Goal: Task Accomplishment & Management: Complete application form

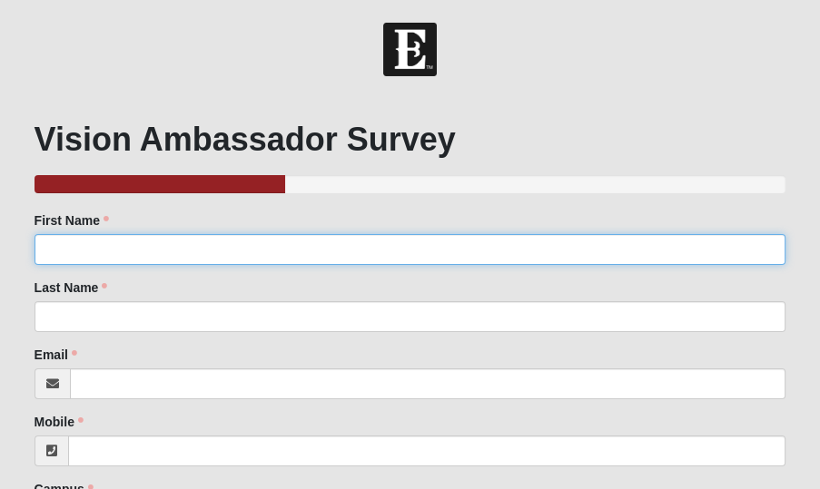
click at [105, 254] on input "First Name" at bounding box center [411, 249] width 752 height 31
type input "[PERSON_NAME]"
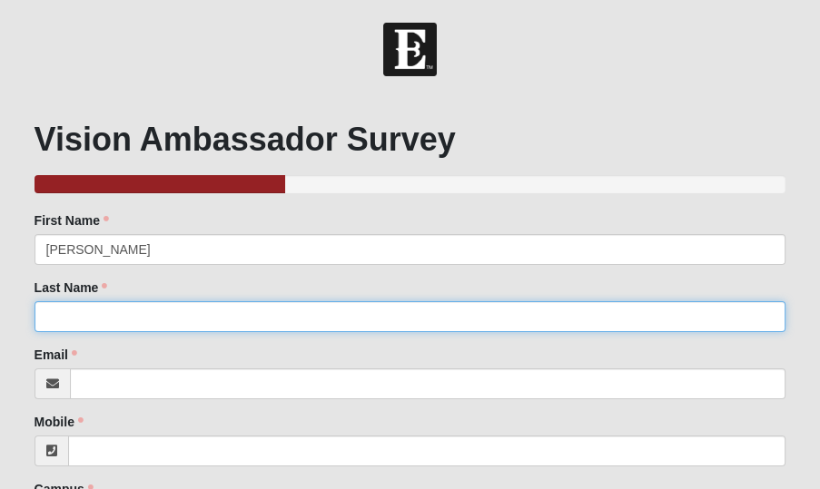
type input "[PERSON_NAME]"
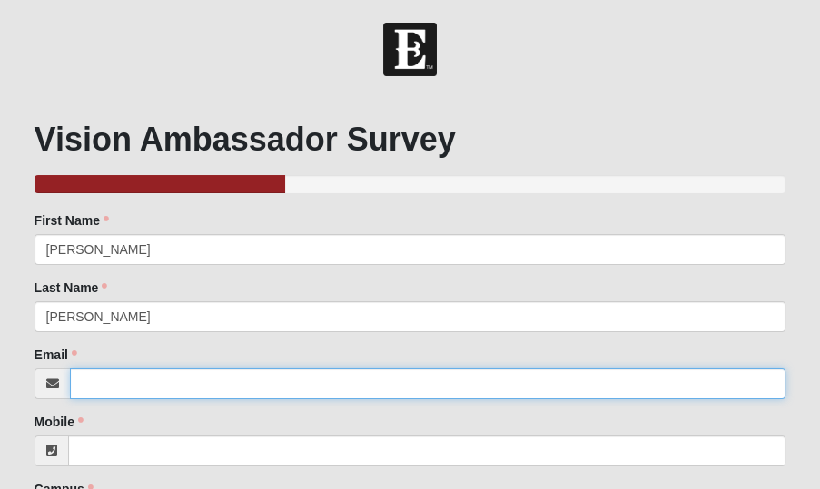
type input "[EMAIL_ADDRESS][DOMAIN_NAME]"
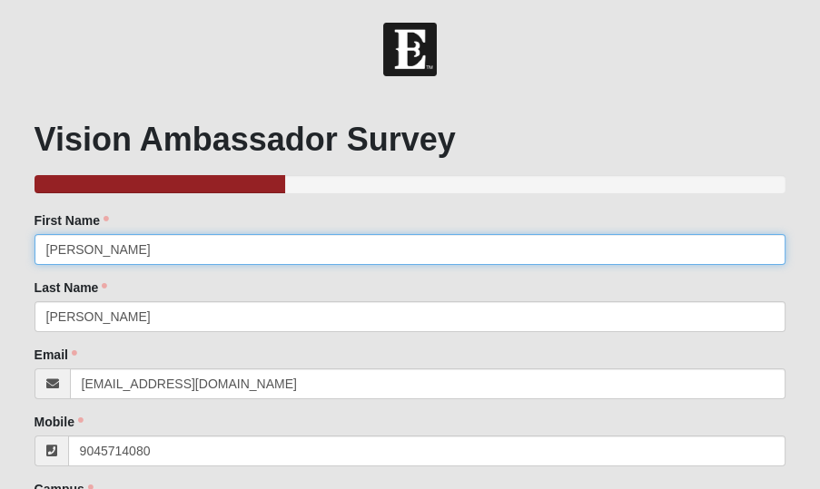
type input "[PHONE_NUMBER]"
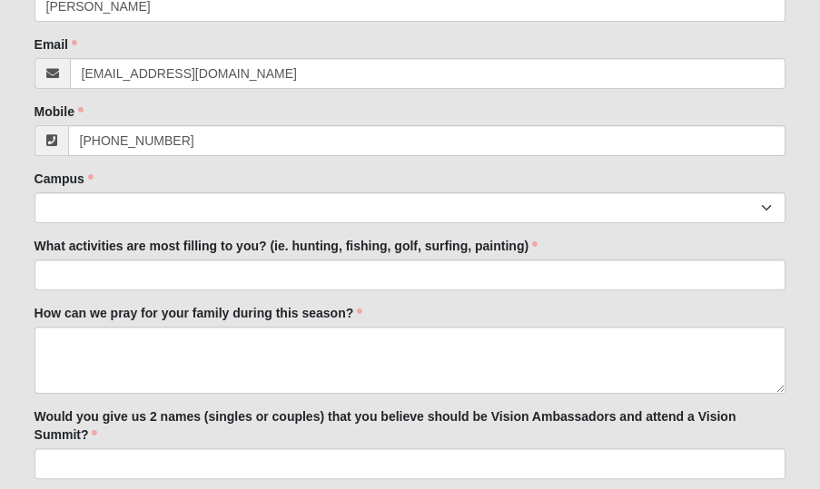
scroll to position [311, 0]
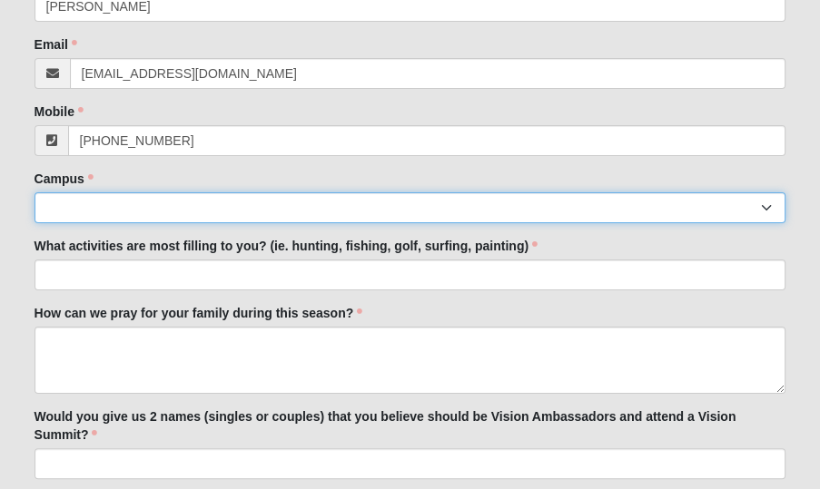
click at [153, 209] on select "Arlington Baymeadows Eleven22 Online [PERSON_NAME][GEOGRAPHIC_DATA] Jesup [GEOG…" at bounding box center [411, 207] width 752 height 31
select select "2"
click at [35, 192] on select "Arlington Baymeadows Eleven22 Online [PERSON_NAME][GEOGRAPHIC_DATA] Jesup [GEOG…" at bounding box center [411, 207] width 752 height 31
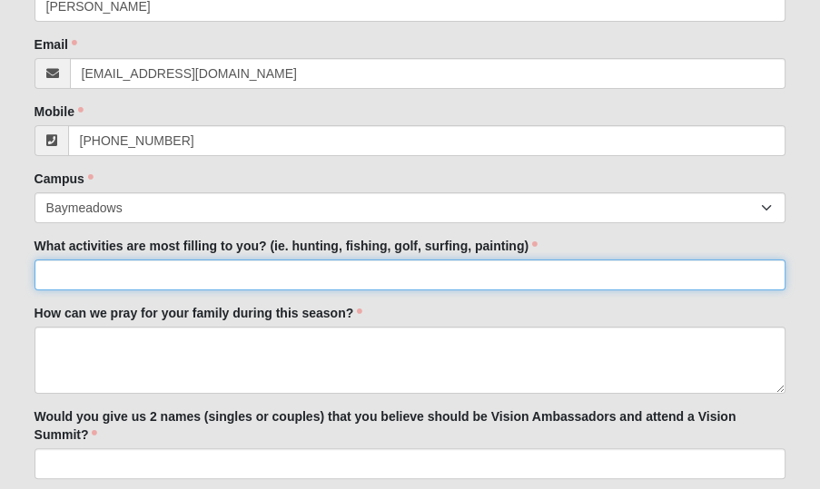
click at [106, 272] on input "What activities are most filling to you? (ie. hunting, fishing, golf, surfing, …" at bounding box center [411, 275] width 752 height 31
type input "fishing and golf"
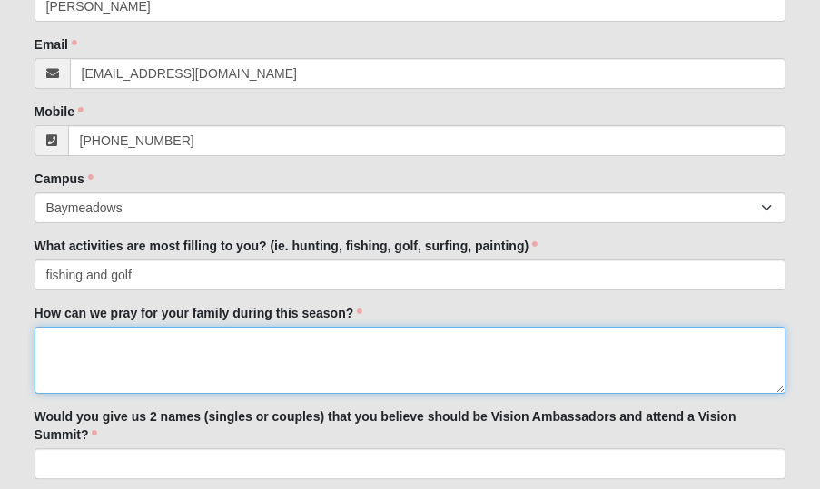
click at [93, 343] on textarea "How can we pray for your family during this season?" at bounding box center [411, 360] width 752 height 67
type textarea "W"
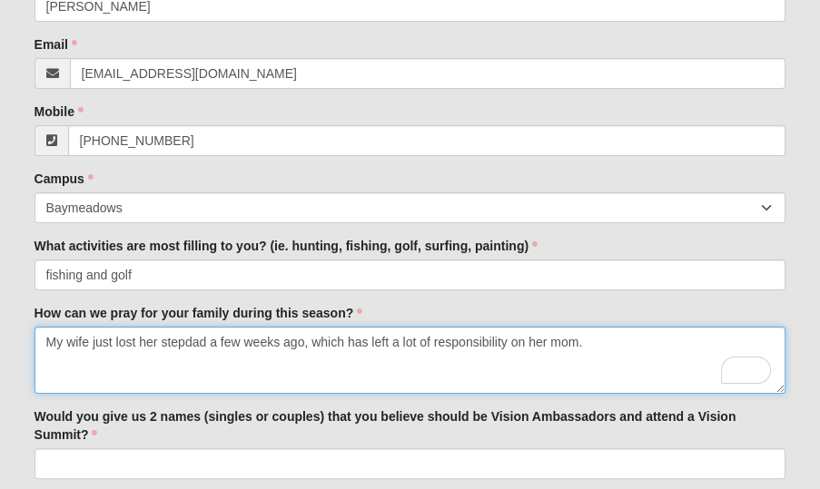
click at [596, 344] on textarea "My wife just lost her stepdad a few weeks ago, which has left a lot of responsi…" at bounding box center [411, 360] width 752 height 67
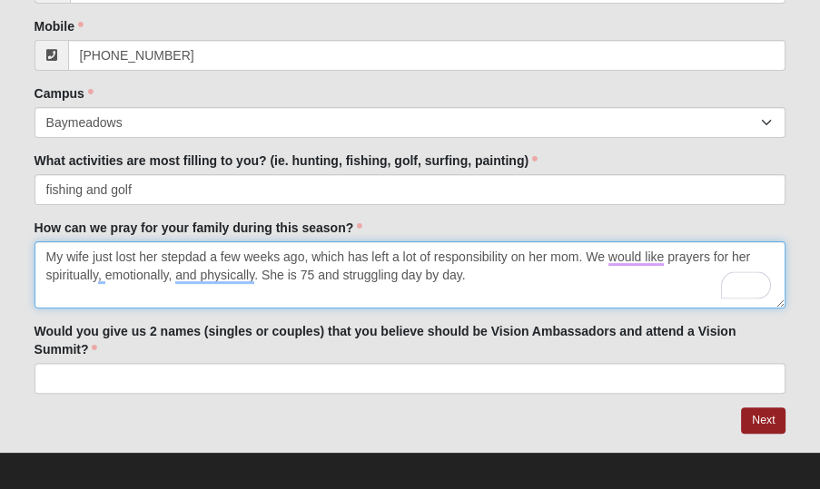
scroll to position [404, 0]
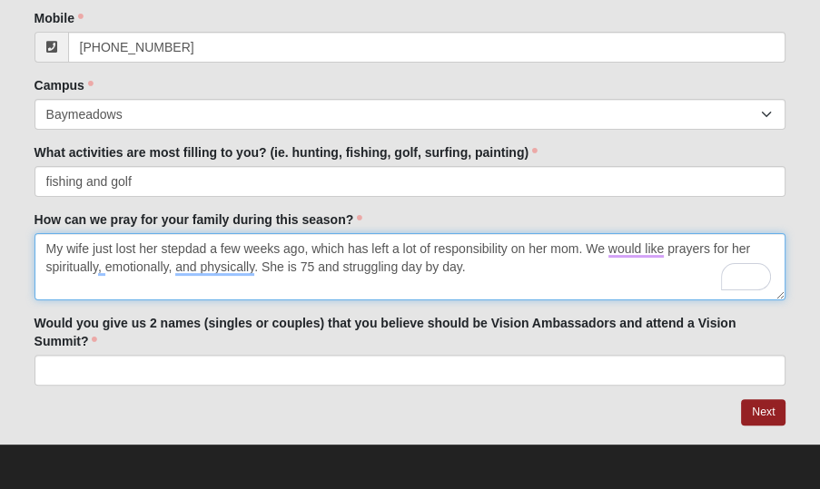
type textarea "My wife just lost her stepdad a few weeks ago, which has left a lot of responsi…"
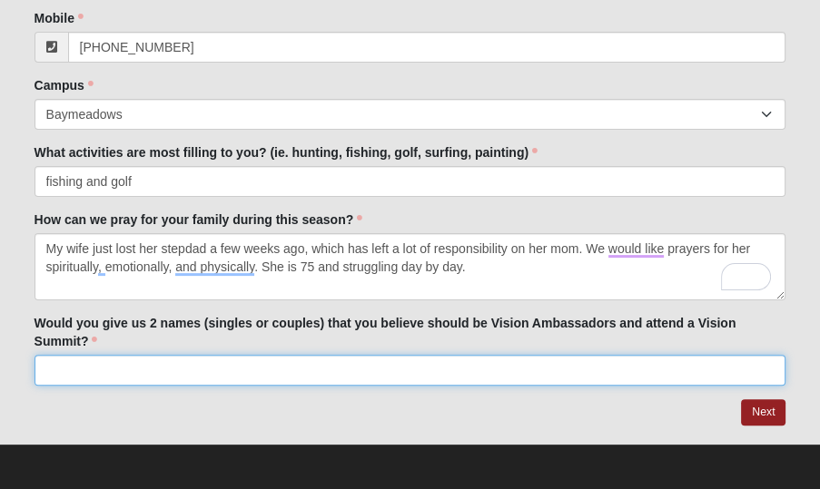
click at [80, 374] on input "Would you give us 2 names (singles or couples) that you believe should be Visio…" at bounding box center [411, 370] width 752 height 31
type input "[PERSON_NAME] and [PERSON_NAME]"
click input "submit" at bounding box center [0, 0] width 0 height 0
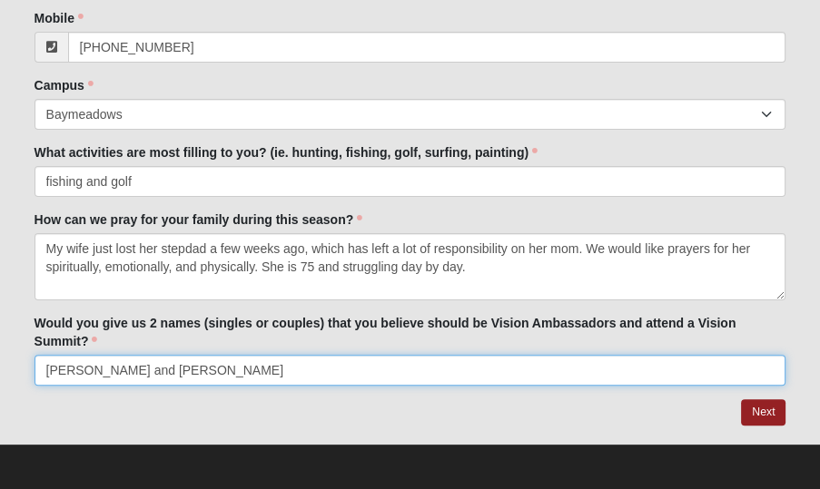
click at [218, 363] on input "[PERSON_NAME] and [PERSON_NAME]" at bounding box center [411, 370] width 752 height 31
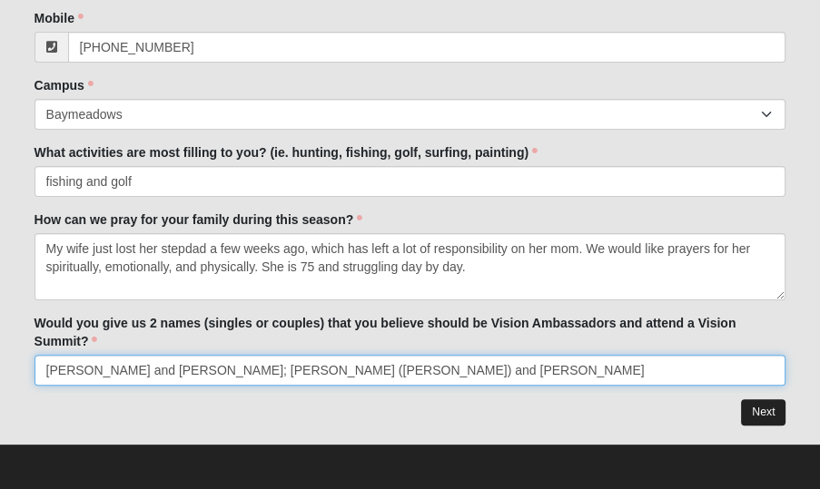
type input "[PERSON_NAME] and [PERSON_NAME]; [PERSON_NAME] ([PERSON_NAME]) and [PERSON_NAME]"
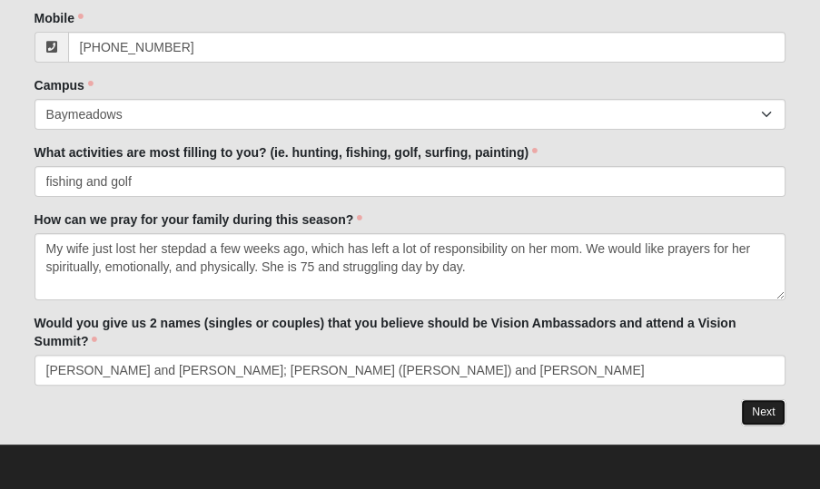
click at [753, 409] on link "Next" at bounding box center [763, 412] width 44 height 26
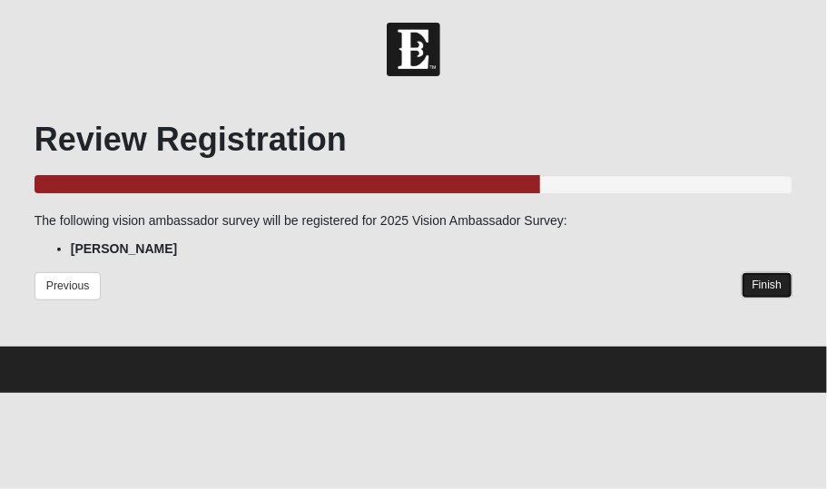
click at [769, 290] on link "Finish" at bounding box center [768, 285] width 52 height 26
